Goal: Task Accomplishment & Management: Manage account settings

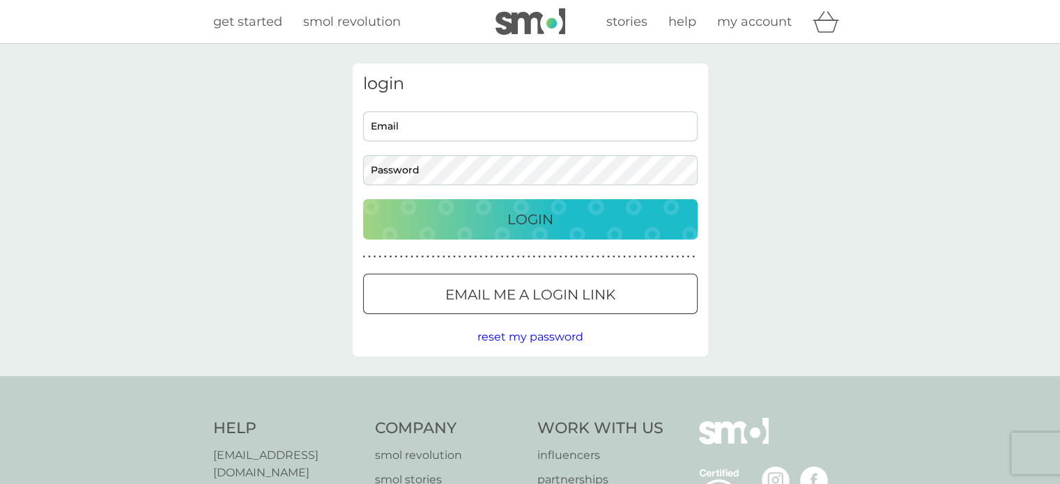
type input "[PERSON_NAME][EMAIL_ADDRESS][DOMAIN_NAME]"
click at [520, 212] on p "Login" at bounding box center [530, 219] width 46 height 22
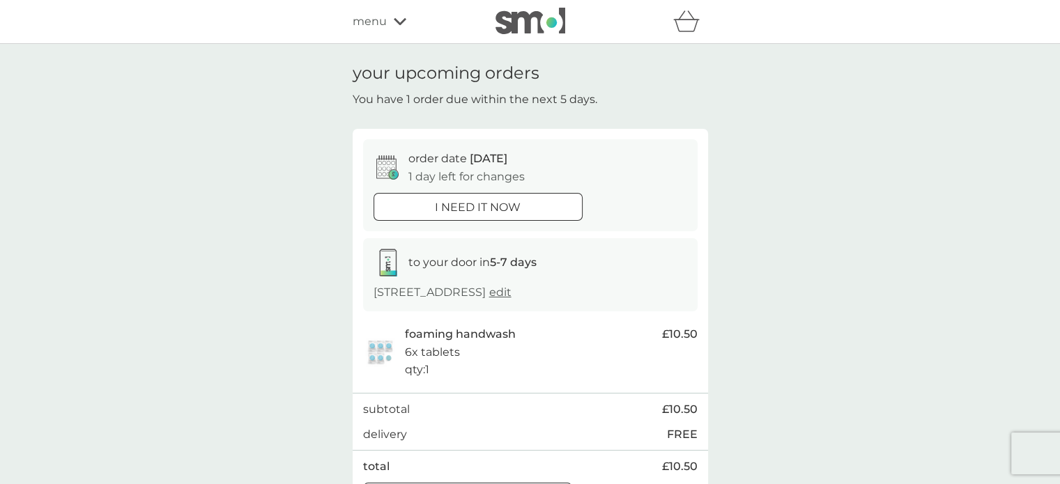
click at [511, 294] on span "edit" at bounding box center [500, 292] width 22 height 13
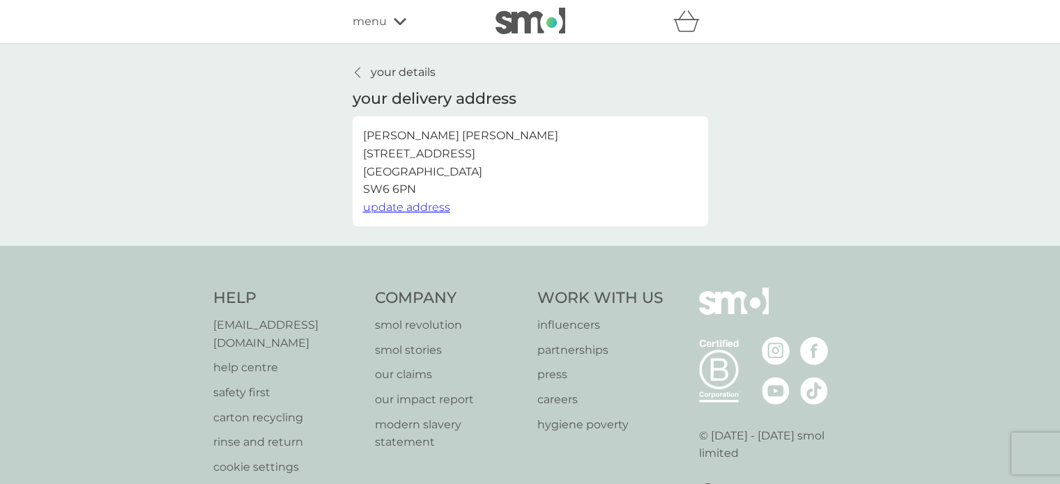
click at [355, 75] on icon at bounding box center [358, 72] width 6 height 11
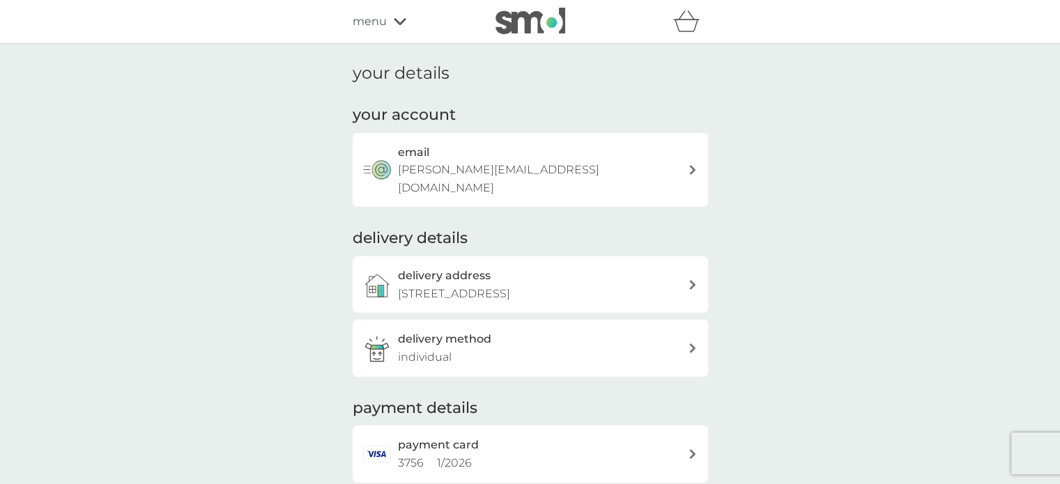
click at [396, 23] on icon at bounding box center [400, 21] width 13 height 8
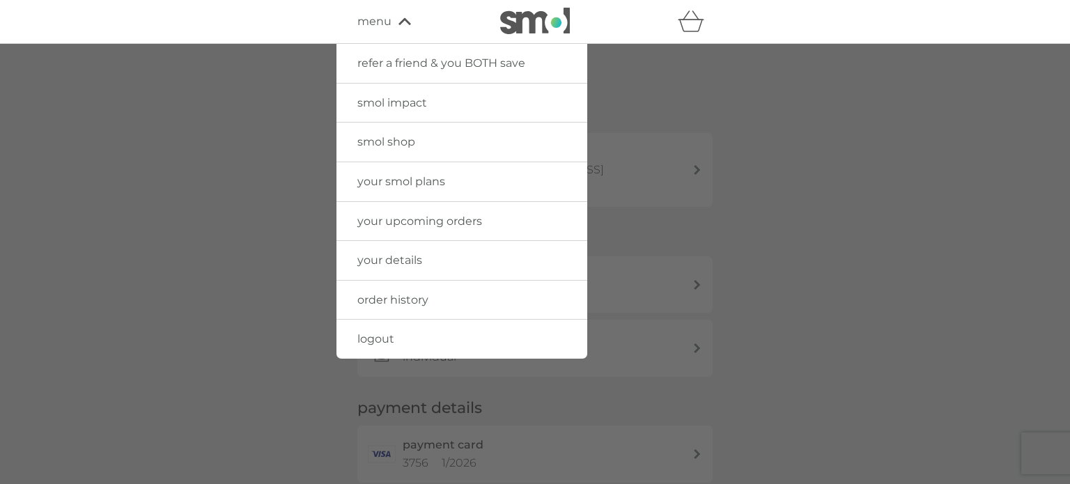
click at [415, 224] on span "your upcoming orders" at bounding box center [419, 221] width 125 height 13
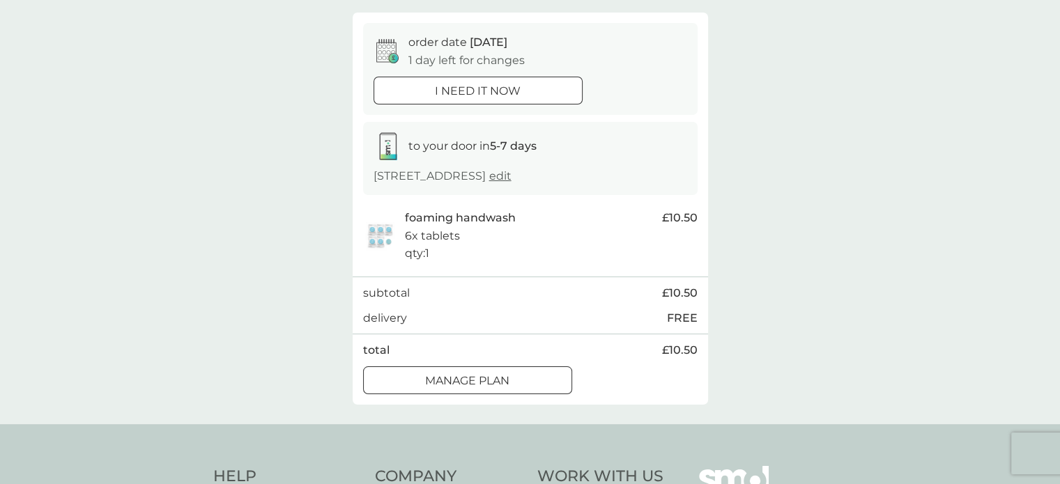
scroll to position [112, 0]
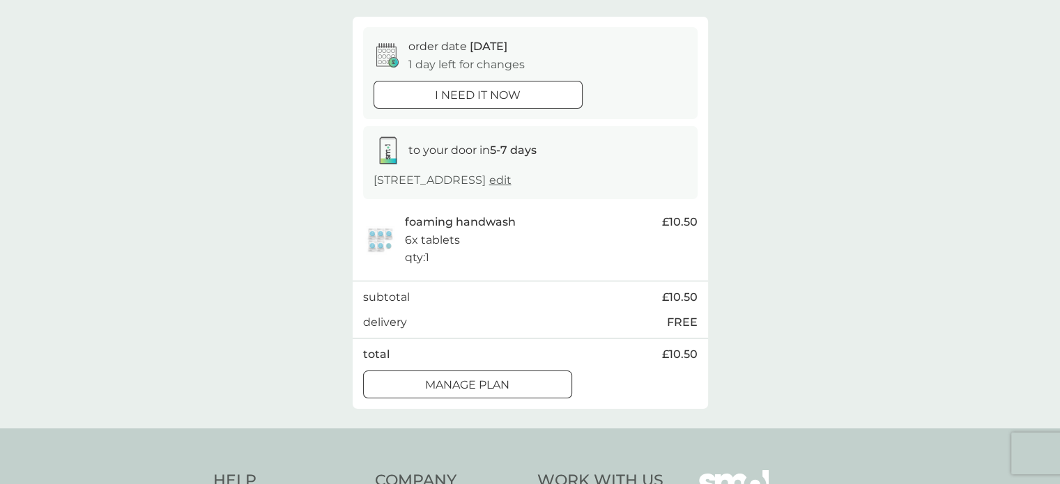
click at [470, 378] on div at bounding box center [467, 385] width 50 height 15
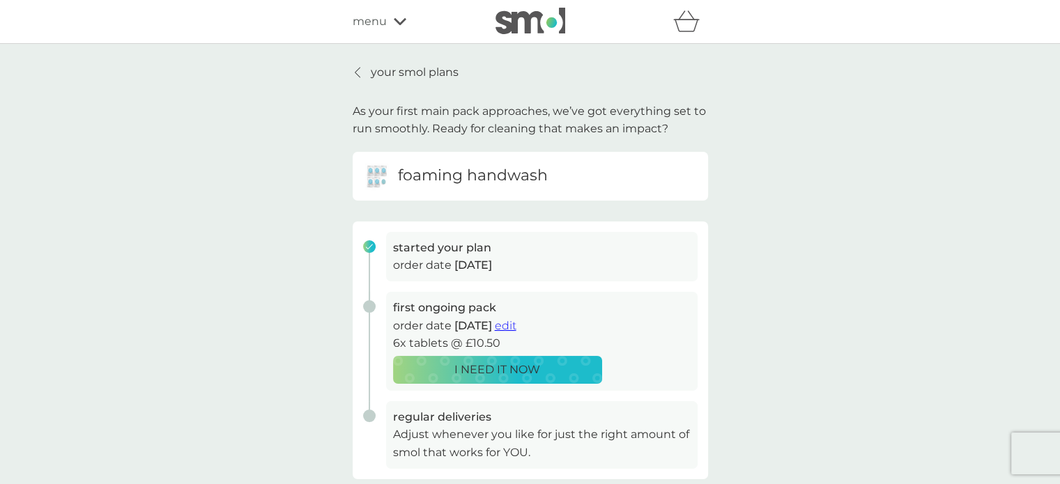
click at [516, 325] on span "edit" at bounding box center [506, 325] width 22 height 13
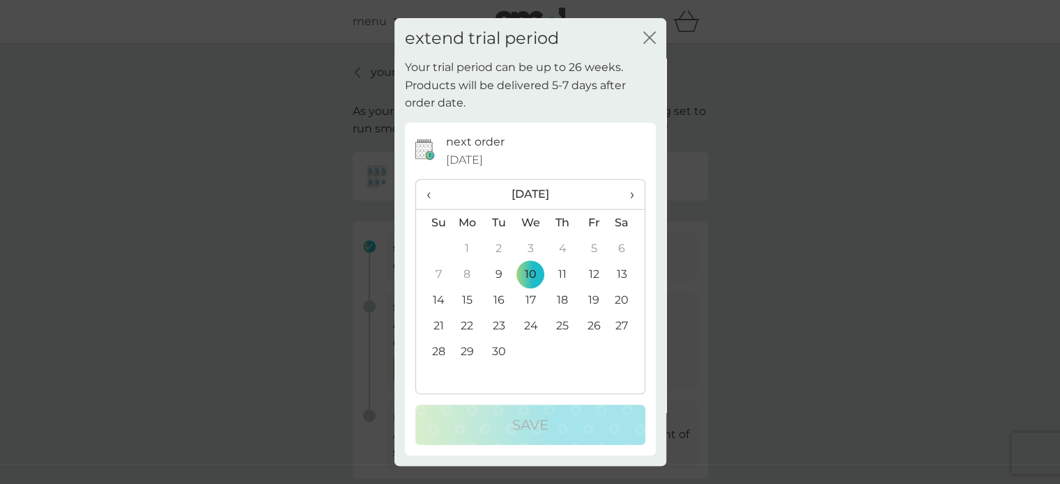
click at [633, 195] on span "›" at bounding box center [626, 194] width 14 height 29
click at [593, 270] on td "10" at bounding box center [593, 274] width 31 height 26
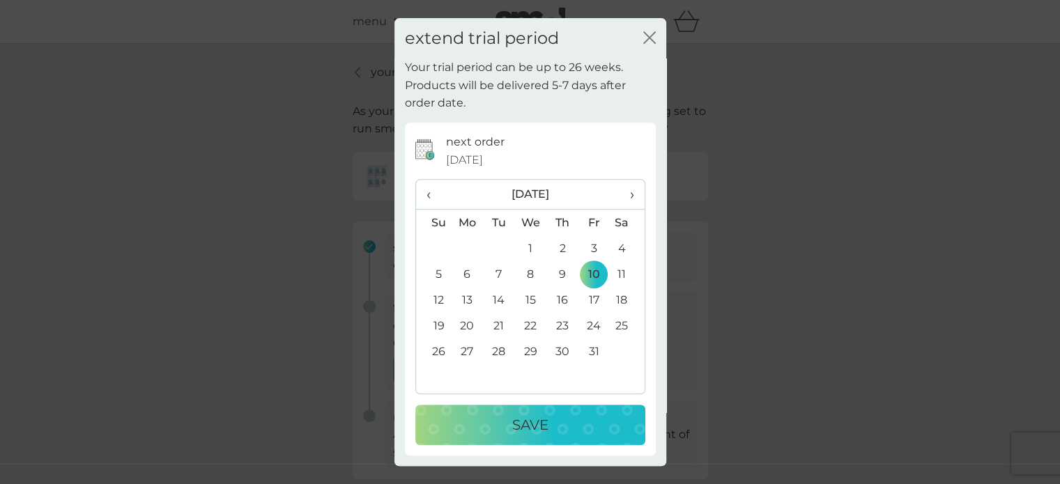
click at [525, 428] on p "Save" at bounding box center [530, 425] width 36 height 22
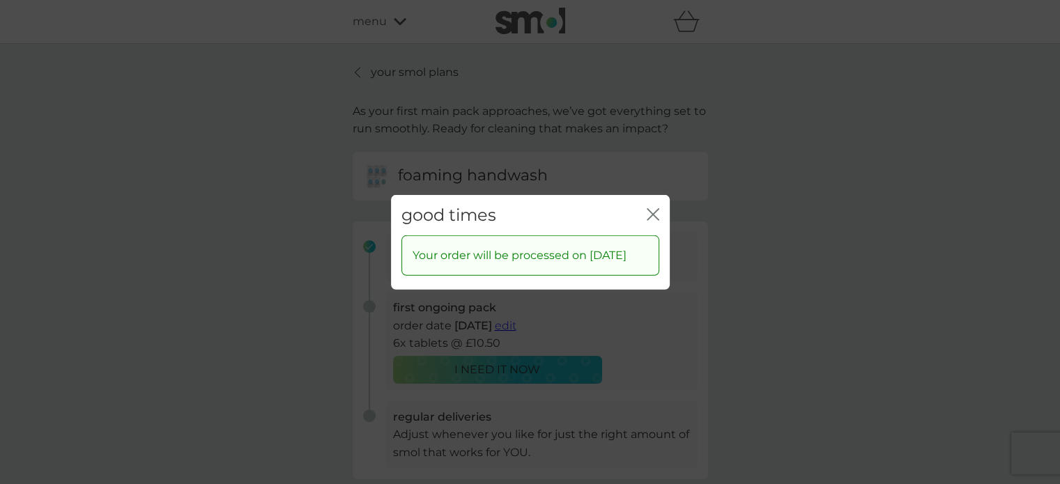
click at [655, 208] on icon "close" at bounding box center [653, 214] width 13 height 13
